Goal: Task Accomplishment & Management: Manage account settings

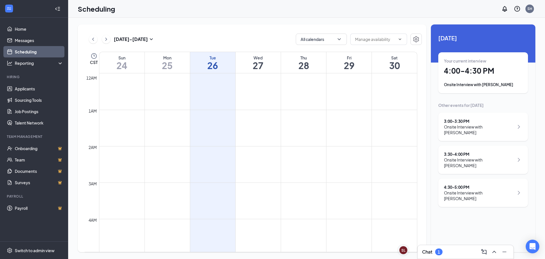
scroll to position [450, 0]
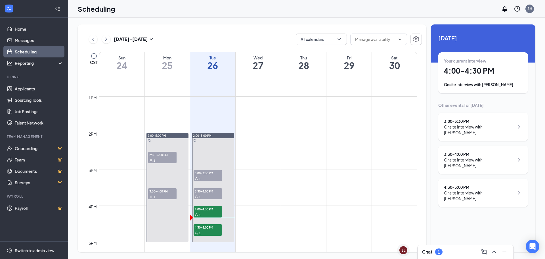
click at [482, 129] on div "Onsite Interview with [PERSON_NAME]" at bounding box center [479, 129] width 70 height 11
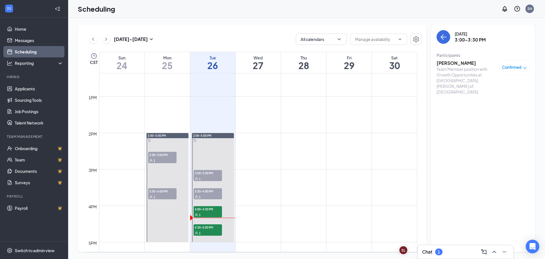
click at [525, 67] on icon "down" at bounding box center [525, 68] width 4 height 4
click at [502, 97] on span "Mark complete" at bounding box center [496, 95] width 28 height 6
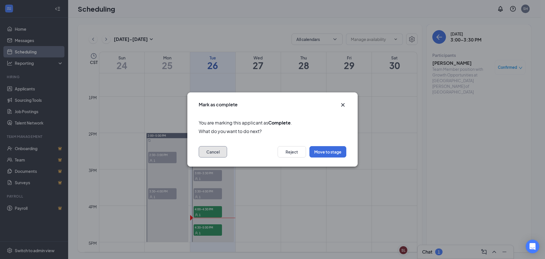
click at [206, 154] on button "Cancel" at bounding box center [213, 151] width 28 height 11
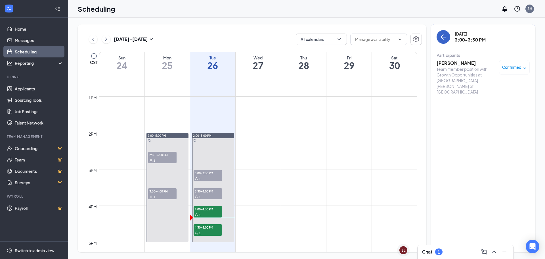
click at [441, 39] on icon "ArrowLeft" at bounding box center [443, 37] width 7 height 7
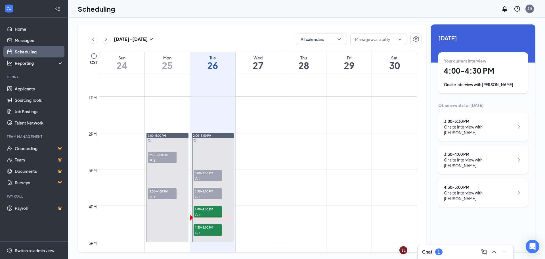
click at [477, 151] on div "3:30 - 4:00 PM" at bounding box center [479, 154] width 70 height 6
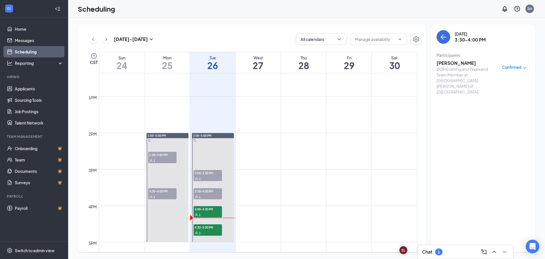
click at [511, 68] on span "Confirmed" at bounding box center [511, 67] width 19 height 6
click at [494, 105] on span "Mark as no-show" at bounding box center [498, 105] width 32 height 6
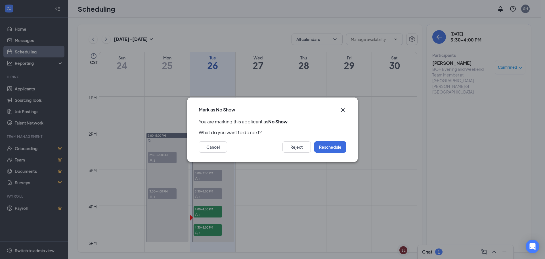
click at [342, 110] on icon "Cross" at bounding box center [343, 109] width 7 height 7
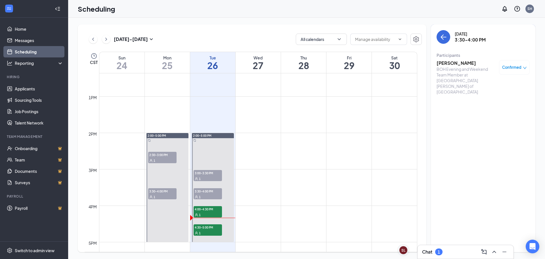
click at [513, 68] on span "Confirmed" at bounding box center [511, 67] width 19 height 6
click at [486, 114] on span "Cancel" at bounding box center [488, 115] width 13 height 6
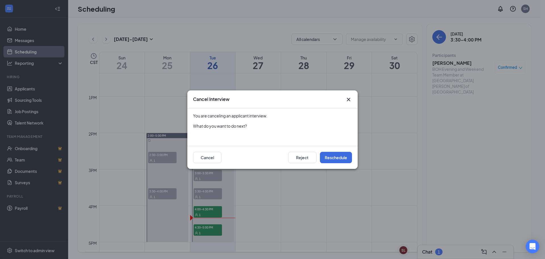
click at [356, 96] on div "Cancel Interview" at bounding box center [272, 99] width 170 height 18
click at [350, 99] on icon "Cross" at bounding box center [348, 99] width 7 height 7
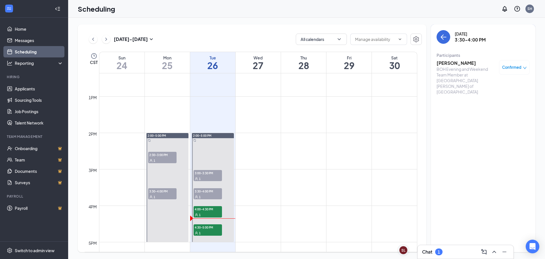
click at [511, 65] on span "Confirmed" at bounding box center [511, 67] width 19 height 6
click at [492, 105] on span "Mark as no-show" at bounding box center [498, 105] width 32 height 6
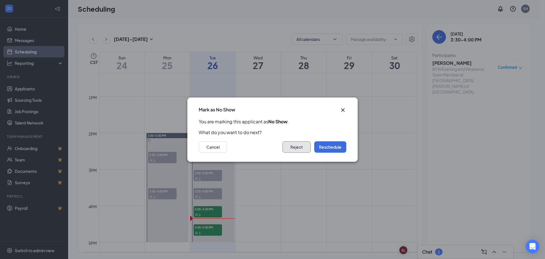
click at [297, 143] on button "Reject" at bounding box center [297, 146] width 28 height 11
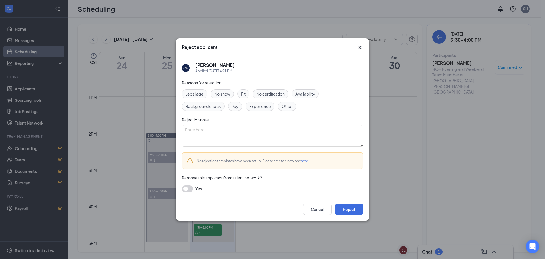
click at [229, 94] on span "No show" at bounding box center [222, 94] width 16 height 6
click at [351, 206] on button "Reject" at bounding box center [349, 208] width 28 height 11
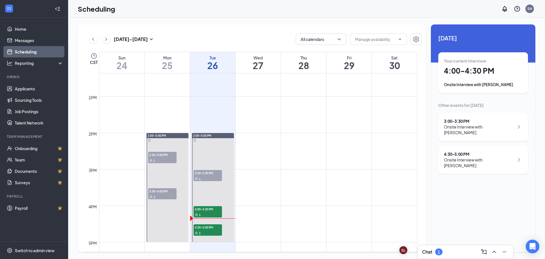
click at [479, 127] on div "Onsite Interview with [PERSON_NAME]" at bounding box center [479, 129] width 70 height 11
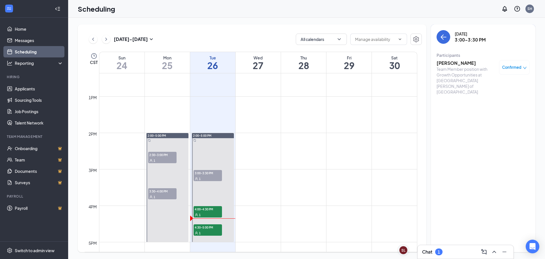
click at [502, 65] on span "Confirmed" at bounding box center [511, 67] width 19 height 6
click at [491, 98] on span "Mark complete" at bounding box center [496, 95] width 28 height 6
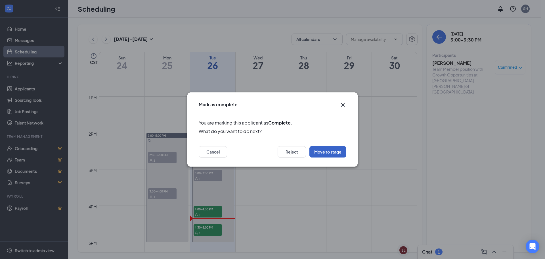
click at [325, 154] on button "Move to stage" at bounding box center [328, 151] width 37 height 11
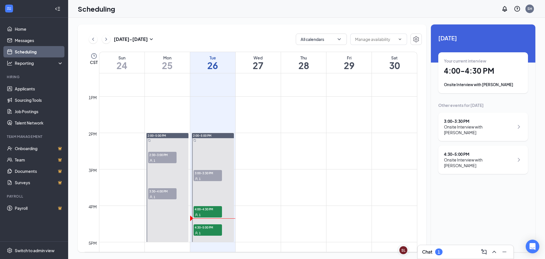
click at [472, 124] on div "Onsite Interview with [PERSON_NAME]" at bounding box center [479, 129] width 70 height 11
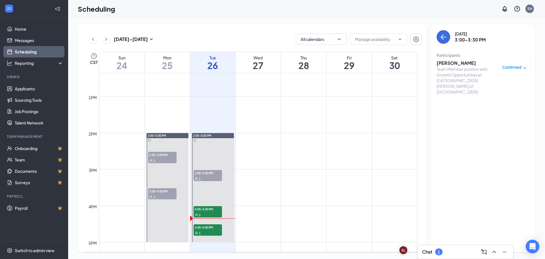
click at [519, 65] on span "Confirmed" at bounding box center [511, 67] width 19 height 6
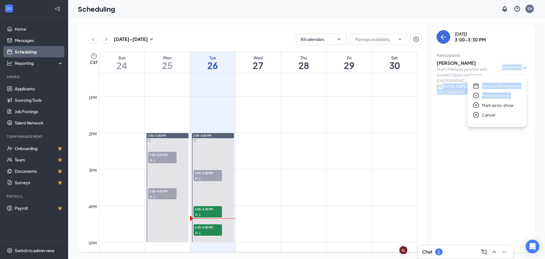
drag, startPoint x: 482, startPoint y: 106, endPoint x: 495, endPoint y: 151, distance: 46.8
click at [495, 151] on body "Home Messages Scheduling Reporting Hiring Applicants Sourcing Tools Job Posting…" at bounding box center [272, 129] width 545 height 259
click at [494, 95] on span "Mark complete" at bounding box center [496, 95] width 28 height 6
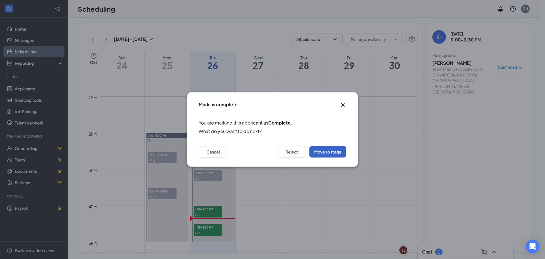
click at [331, 151] on button "Move to stage" at bounding box center [328, 151] width 37 height 11
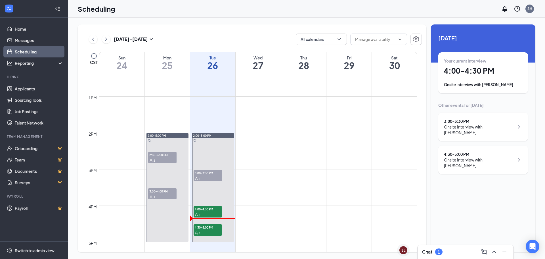
click at [454, 69] on h1 "4:00 - 4:30 PM" at bounding box center [483, 71] width 78 height 10
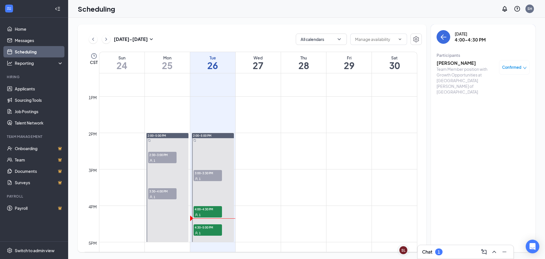
click at [453, 64] on h3 "[PERSON_NAME]" at bounding box center [467, 63] width 60 height 6
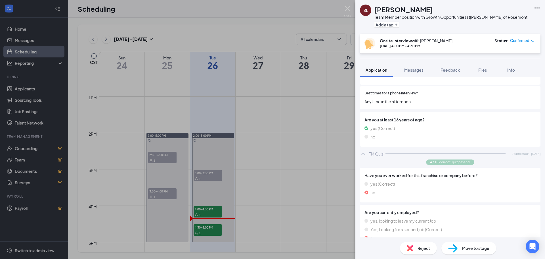
scroll to position [199, 0]
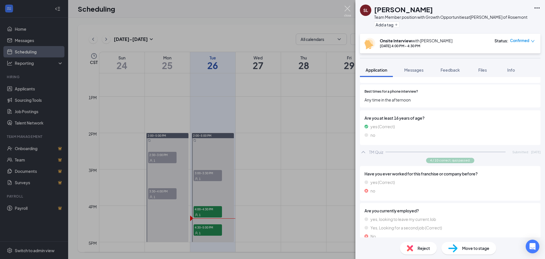
click at [348, 12] on img at bounding box center [347, 11] width 7 height 11
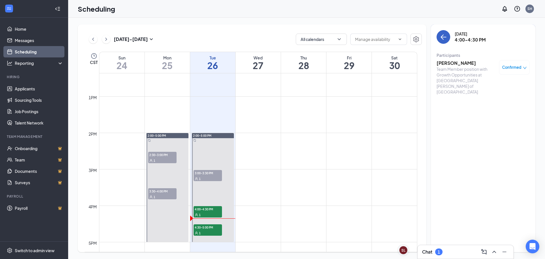
click at [443, 39] on icon "ArrowLeft" at bounding box center [442, 36] width 3 height 5
